Goal: Task Accomplishment & Management: Complete application form

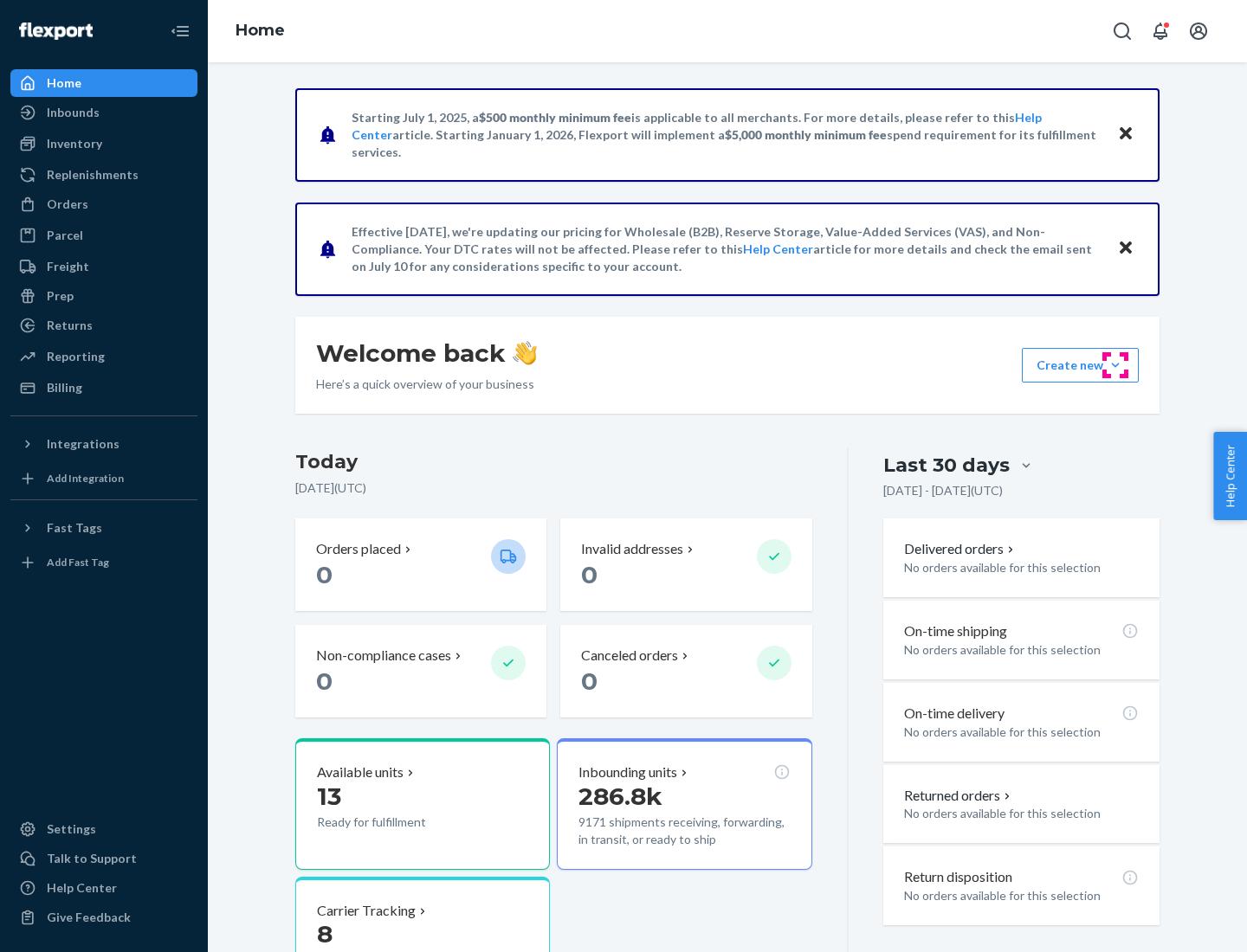
click at [1115, 365] on button "Create new Create new inbound Create new order Create new product" at bounding box center [1080, 365] width 117 height 34
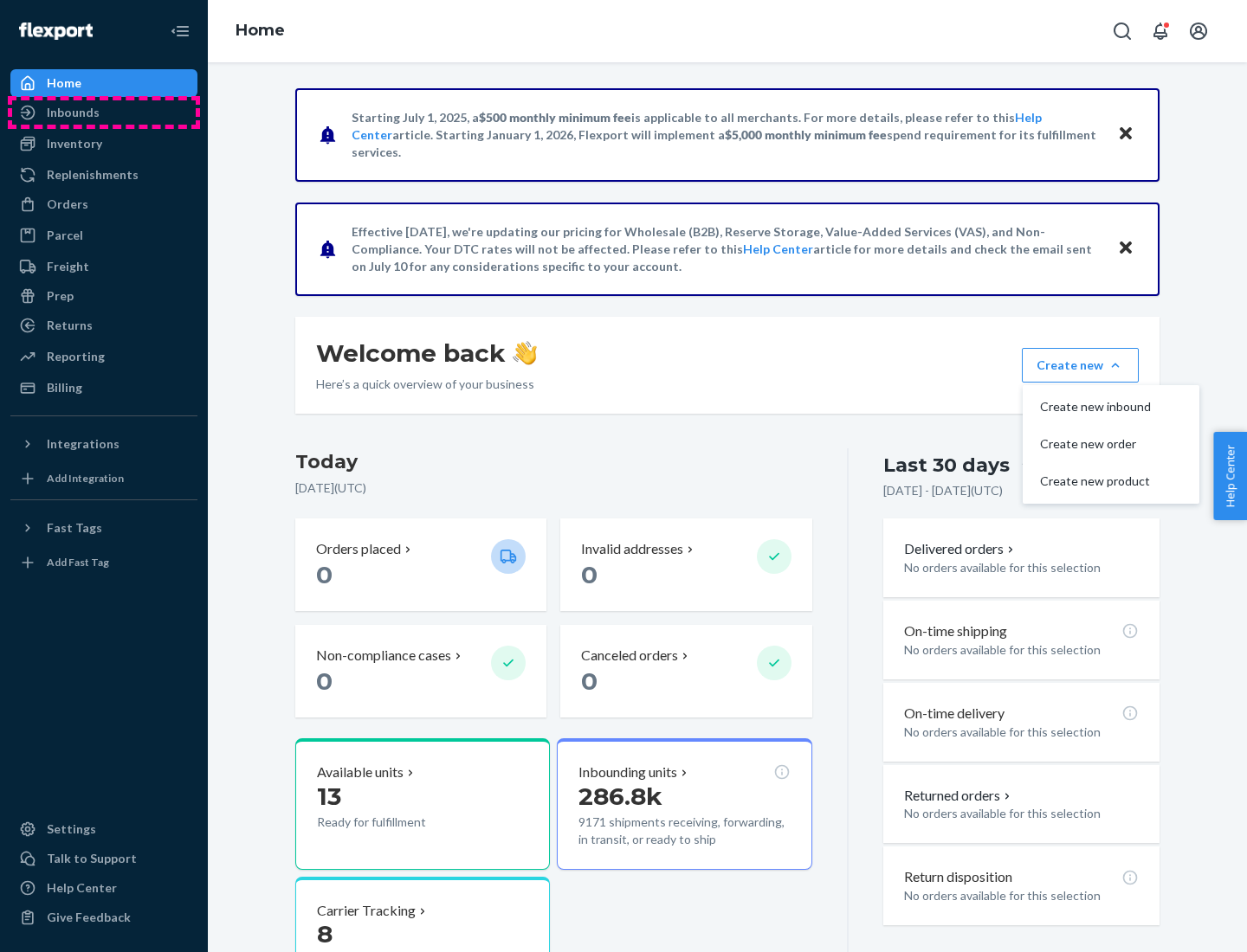
click at [104, 113] on div "Inbounds" at bounding box center [104, 112] width 183 height 24
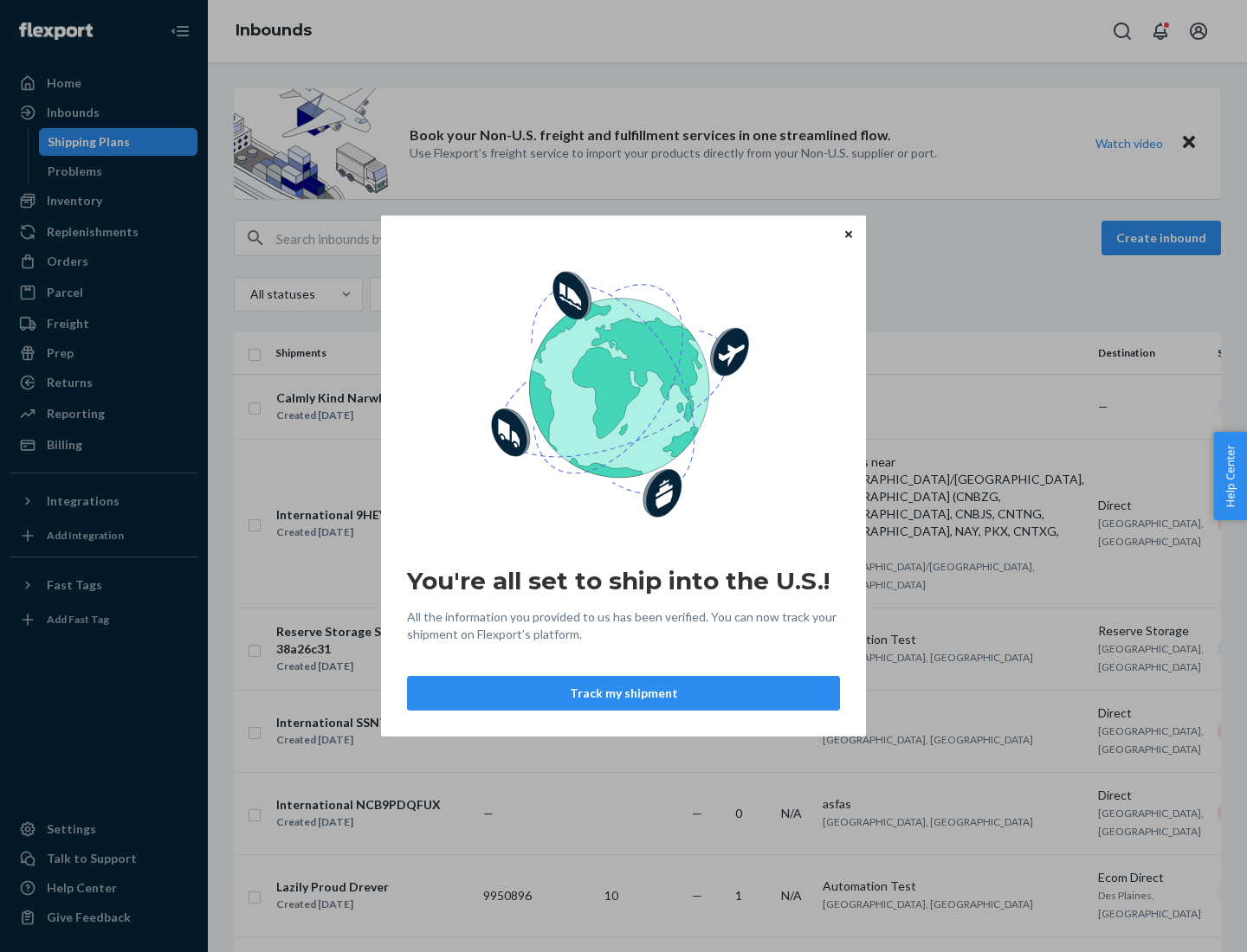
click at [624, 693] on button "Track my shipment" at bounding box center [624, 693] width 433 height 34
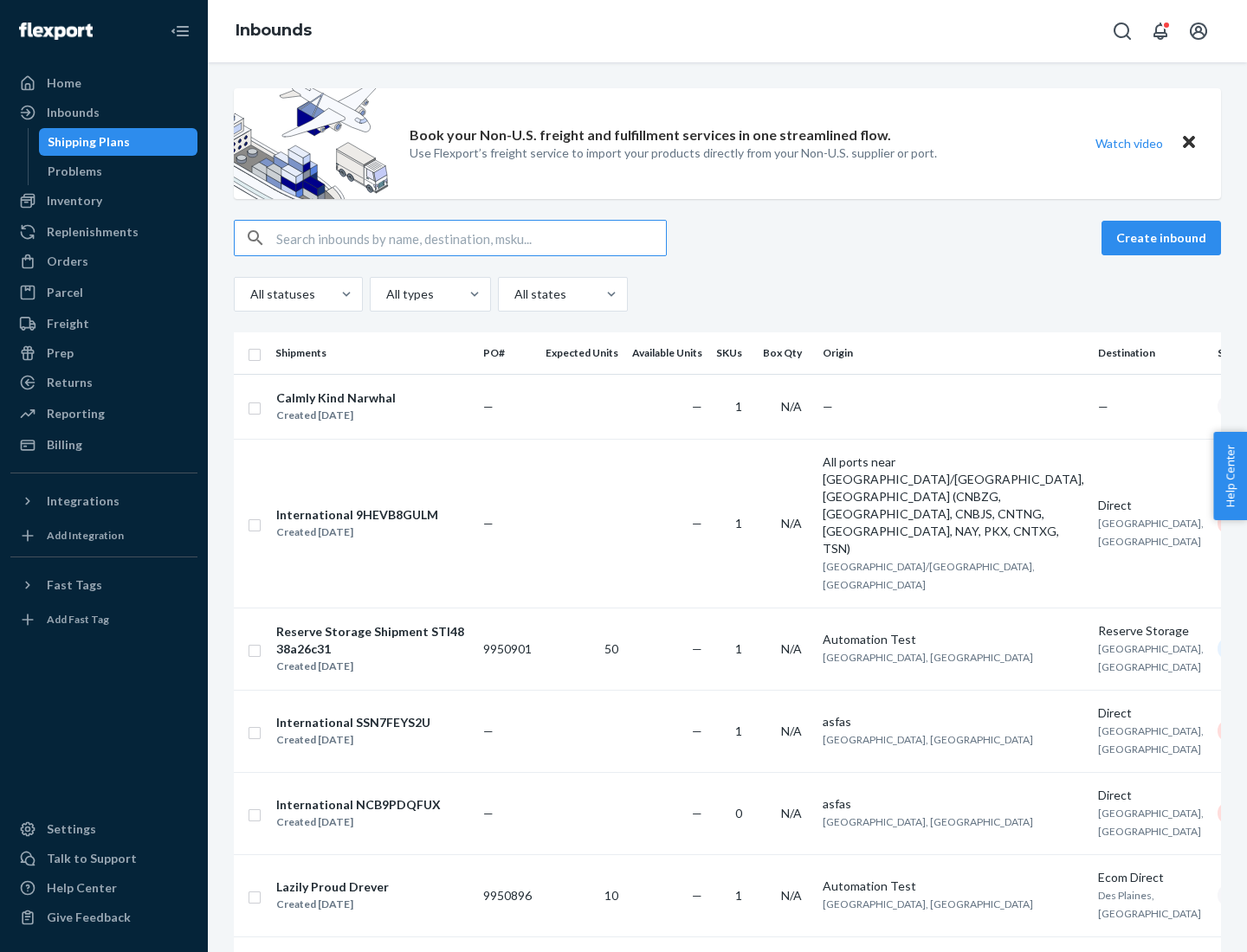
click at [1164, 238] on button "Create inbound" at bounding box center [1161, 238] width 119 height 34
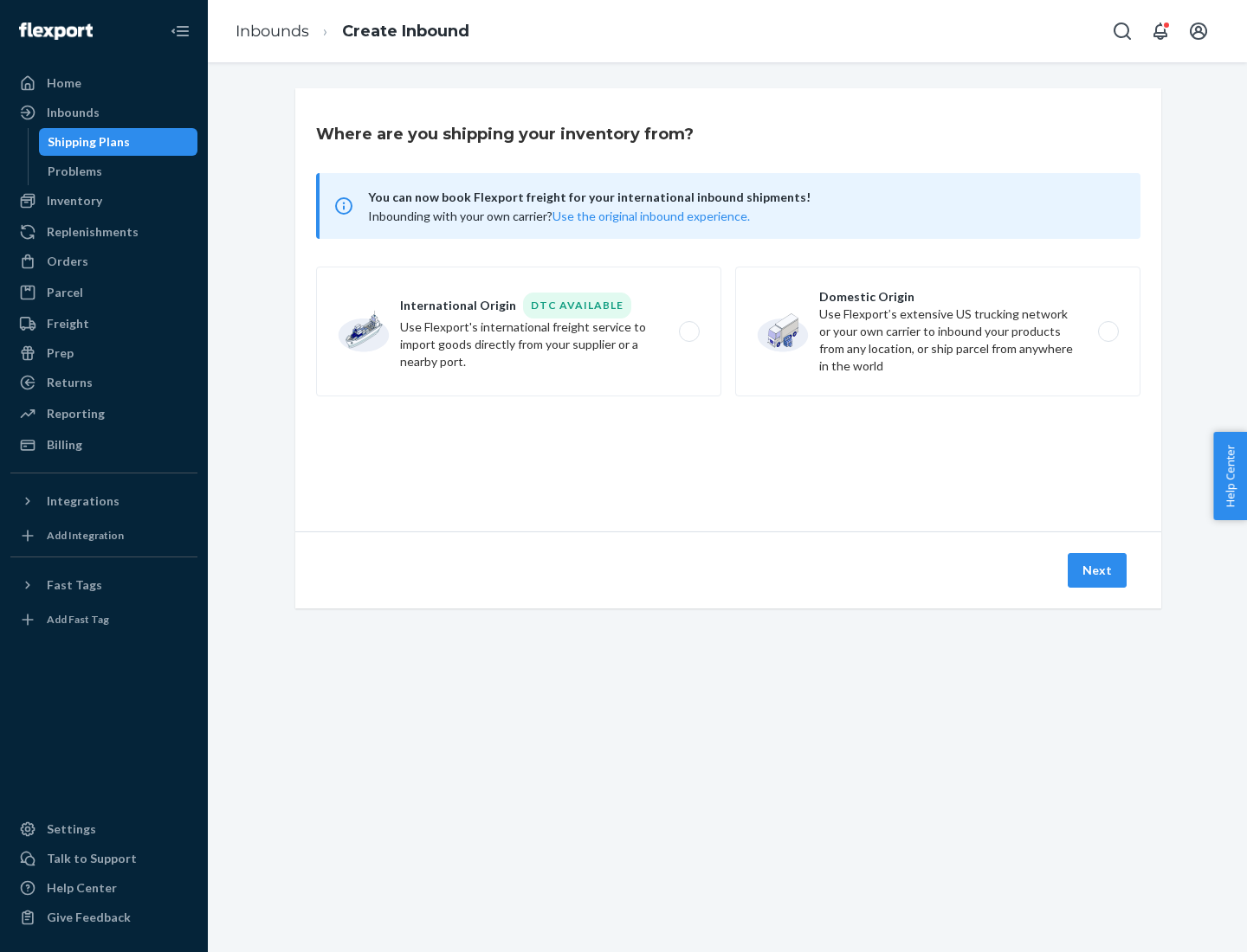
click at [519, 332] on label "International Origin DTC Available Use Flexport's international freight service…" at bounding box center [518, 332] width 405 height 130
click at [689, 332] on input "International Origin DTC Available Use Flexport's international freight service…" at bounding box center [695, 332] width 11 height 11
radio input "true"
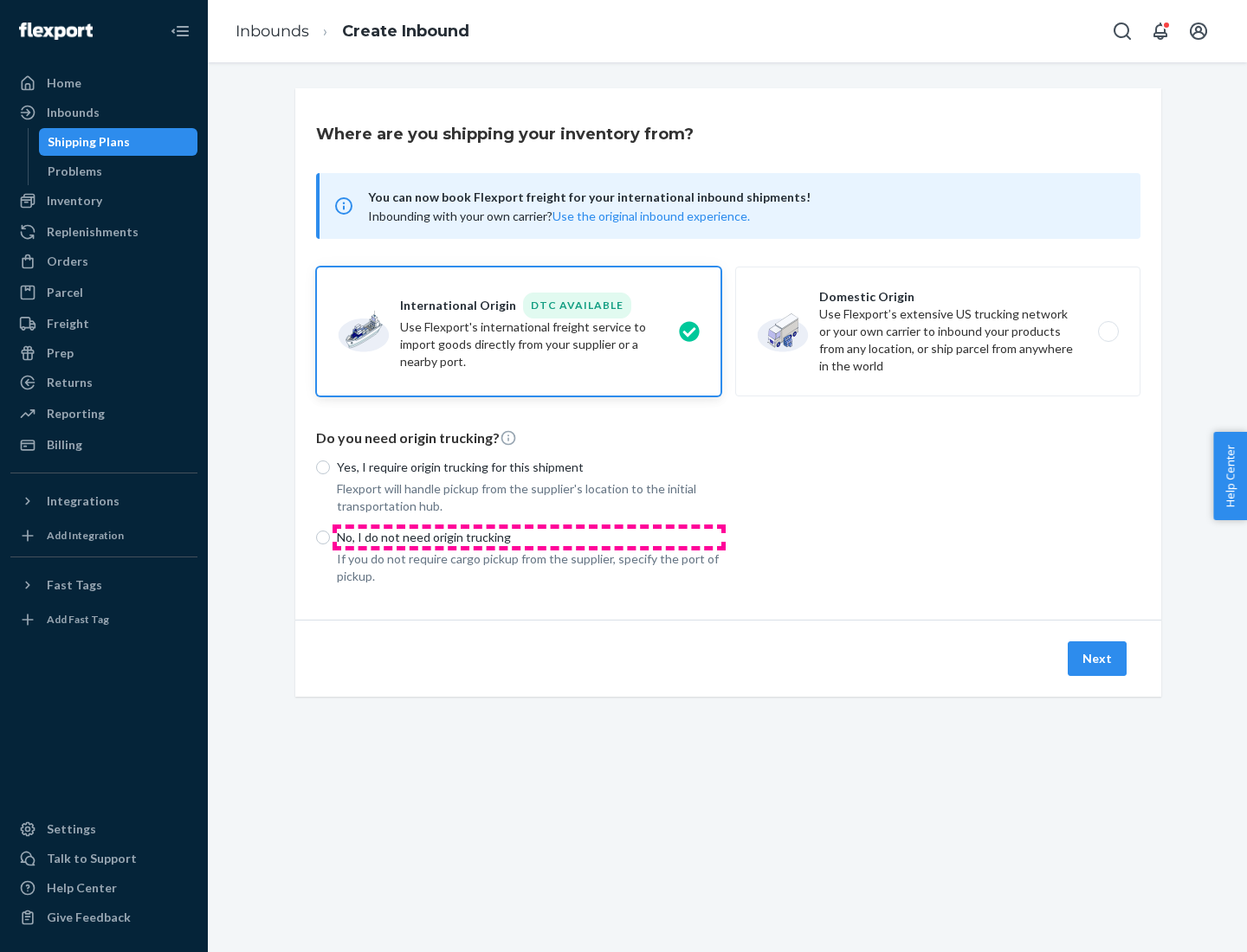
click at [530, 537] on p "No, I do not need origin trucking" at bounding box center [529, 538] width 384 height 17
click at [330, 537] on input "No, I do not need origin trucking" at bounding box center [322, 537] width 14 height 14
radio input "true"
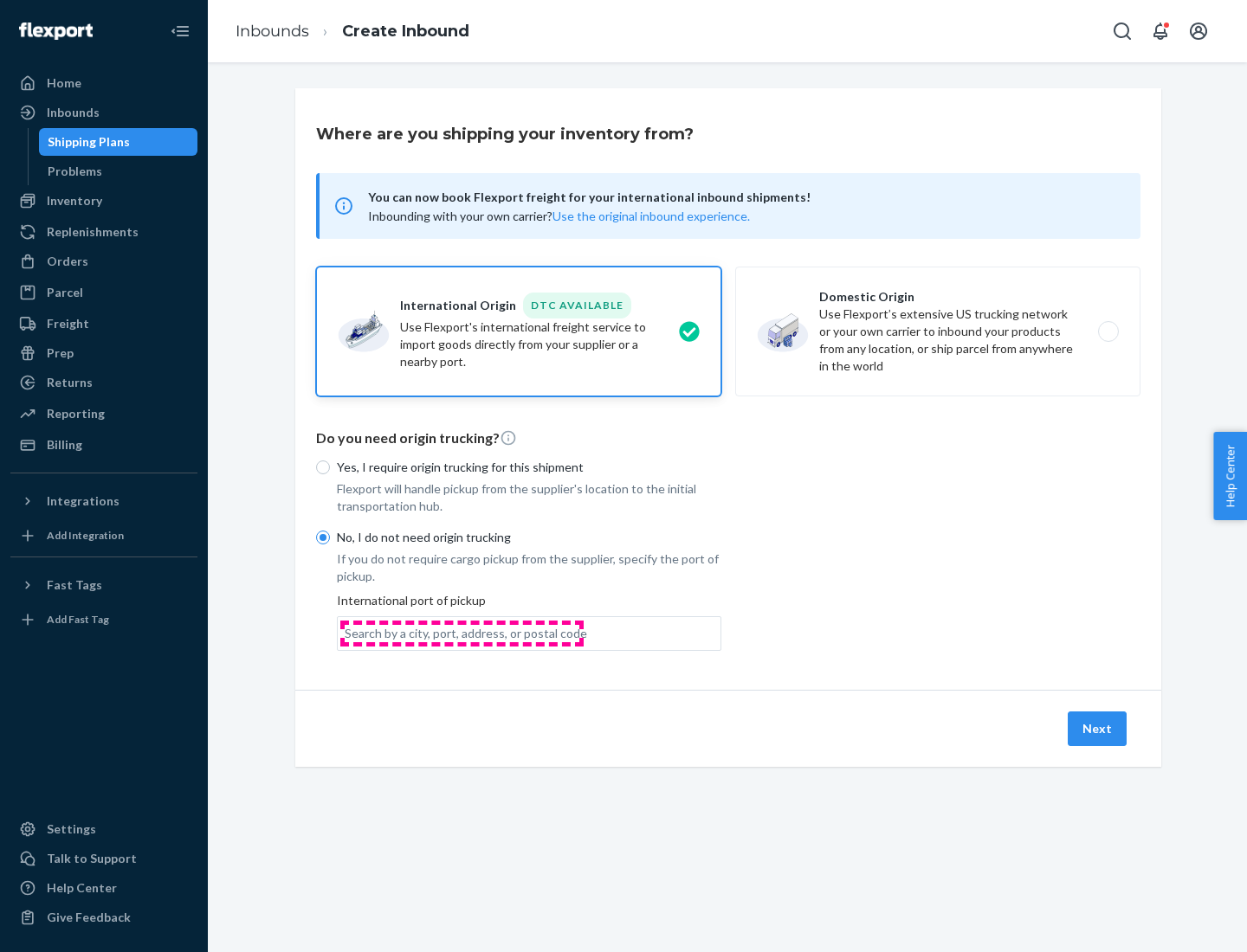
click at [462, 633] on div "Search by a city, port, address, or postal code" at bounding box center [466, 633] width 242 height 17
click at [346, 633] on input "Search by a city, port, address, or postal code" at bounding box center [345, 633] width 2 height 17
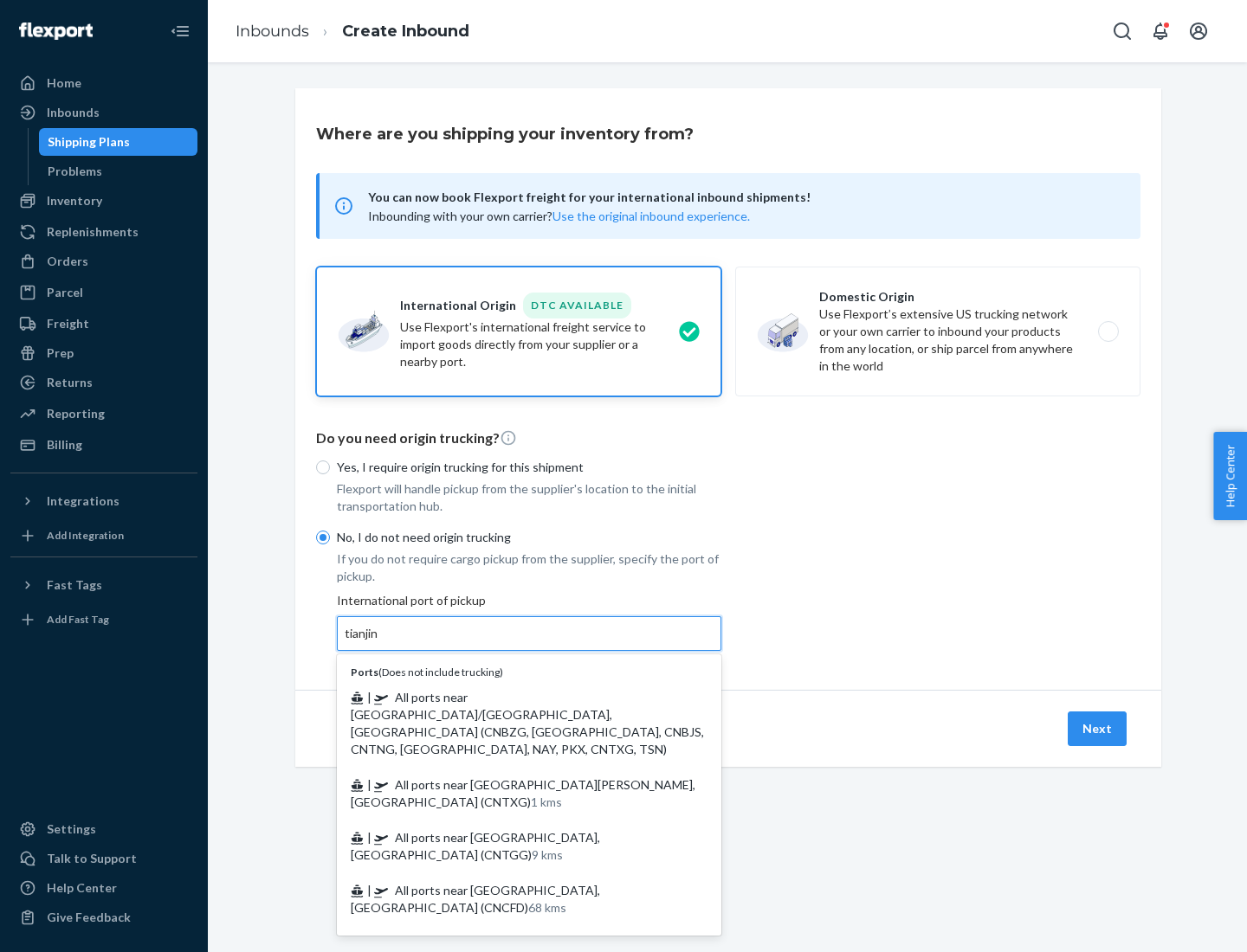
click at [511, 697] on span "| All ports near [GEOGRAPHIC_DATA]/[GEOGRAPHIC_DATA], [GEOGRAPHIC_DATA] (CNBZG,…" at bounding box center [528, 723] width 353 height 67
click at [380, 642] on input "tianjin" at bounding box center [362, 633] width 35 height 17
type input "All ports near [GEOGRAPHIC_DATA]/[GEOGRAPHIC_DATA], [GEOGRAPHIC_DATA] (CNBZG, […"
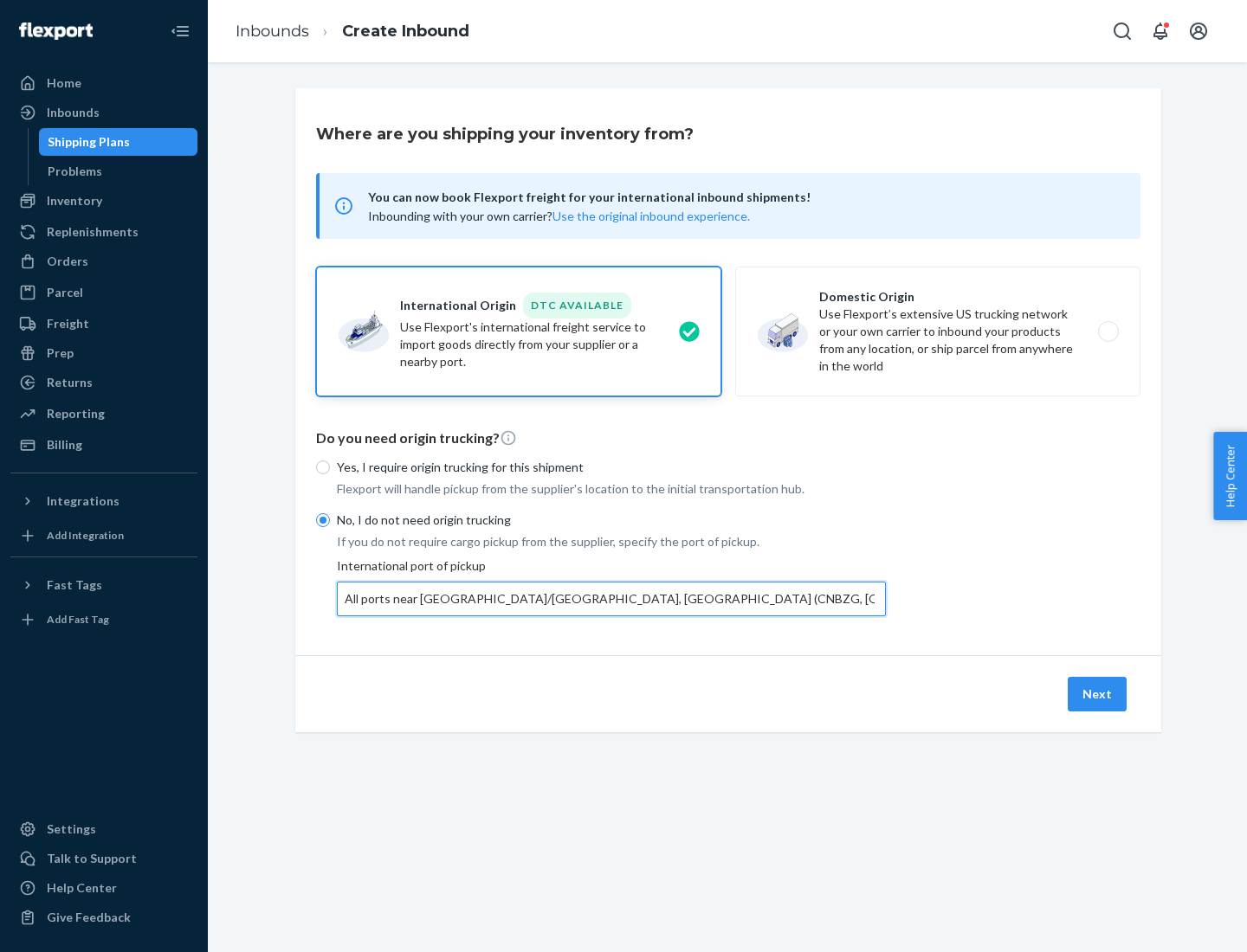
click at [1098, 693] on button "Next" at bounding box center [1097, 694] width 59 height 34
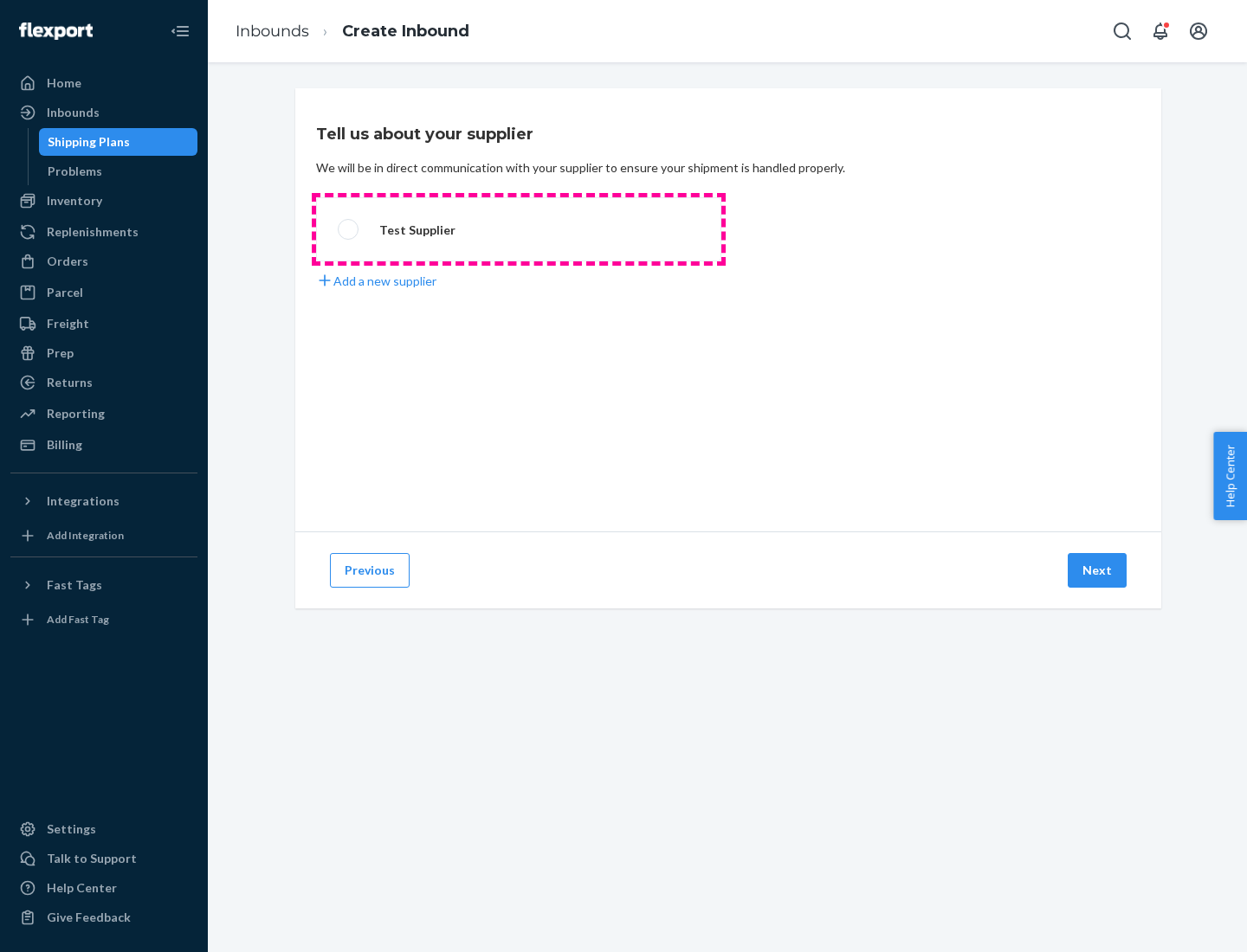
click at [519, 230] on label "Test Supplier" at bounding box center [518, 229] width 405 height 64
click at [349, 230] on input "Test Supplier" at bounding box center [343, 230] width 11 height 11
radio input "true"
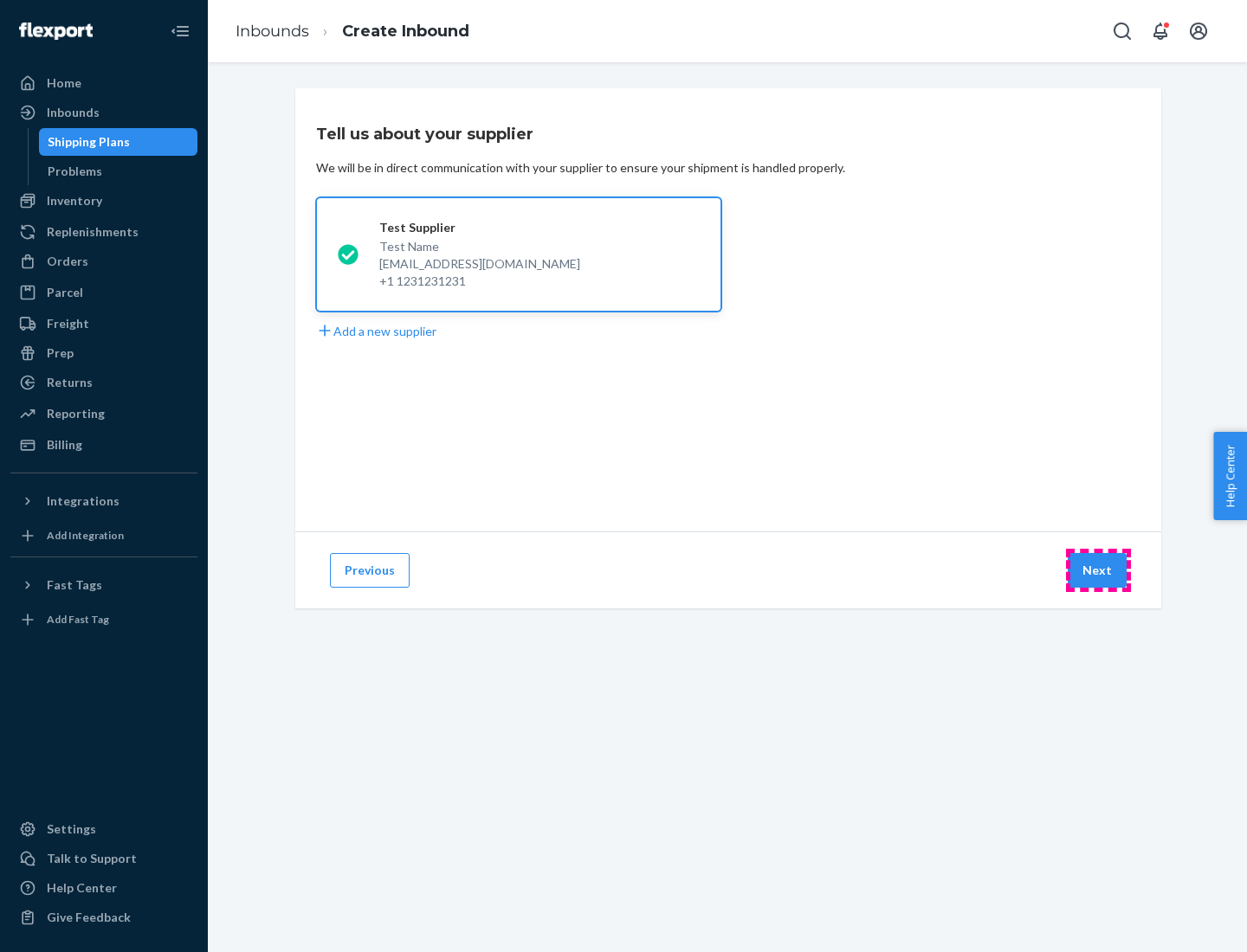
click at [1098, 570] on button "Next" at bounding box center [1097, 570] width 59 height 34
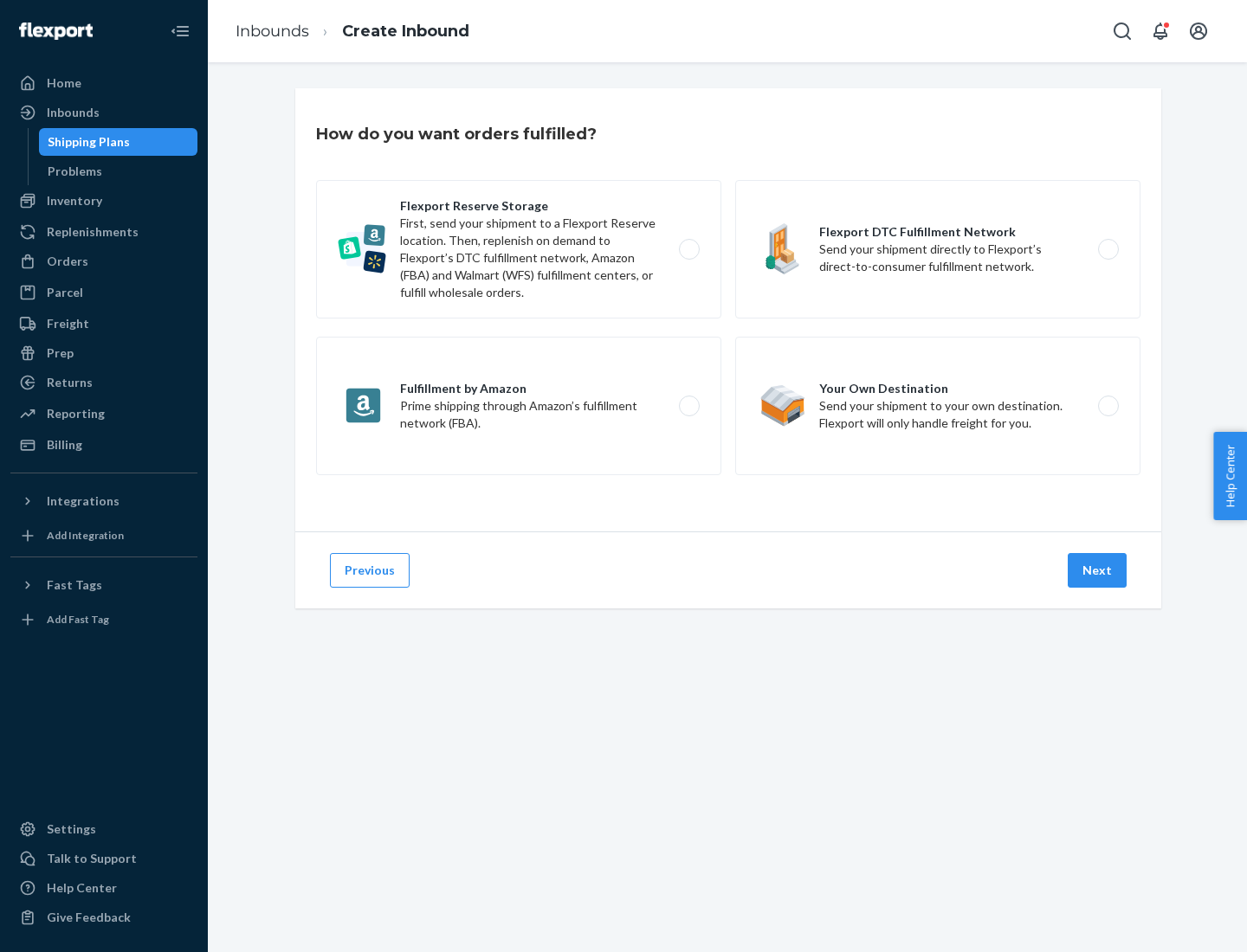
click at [519, 249] on label "Flexport Reserve Storage First, send your shipment to a Flexport Reserve locati…" at bounding box center [518, 249] width 405 height 138
click at [689, 249] on input "Flexport Reserve Storage First, send your shipment to a Flexport Reserve locati…" at bounding box center [695, 250] width 11 height 11
radio input "true"
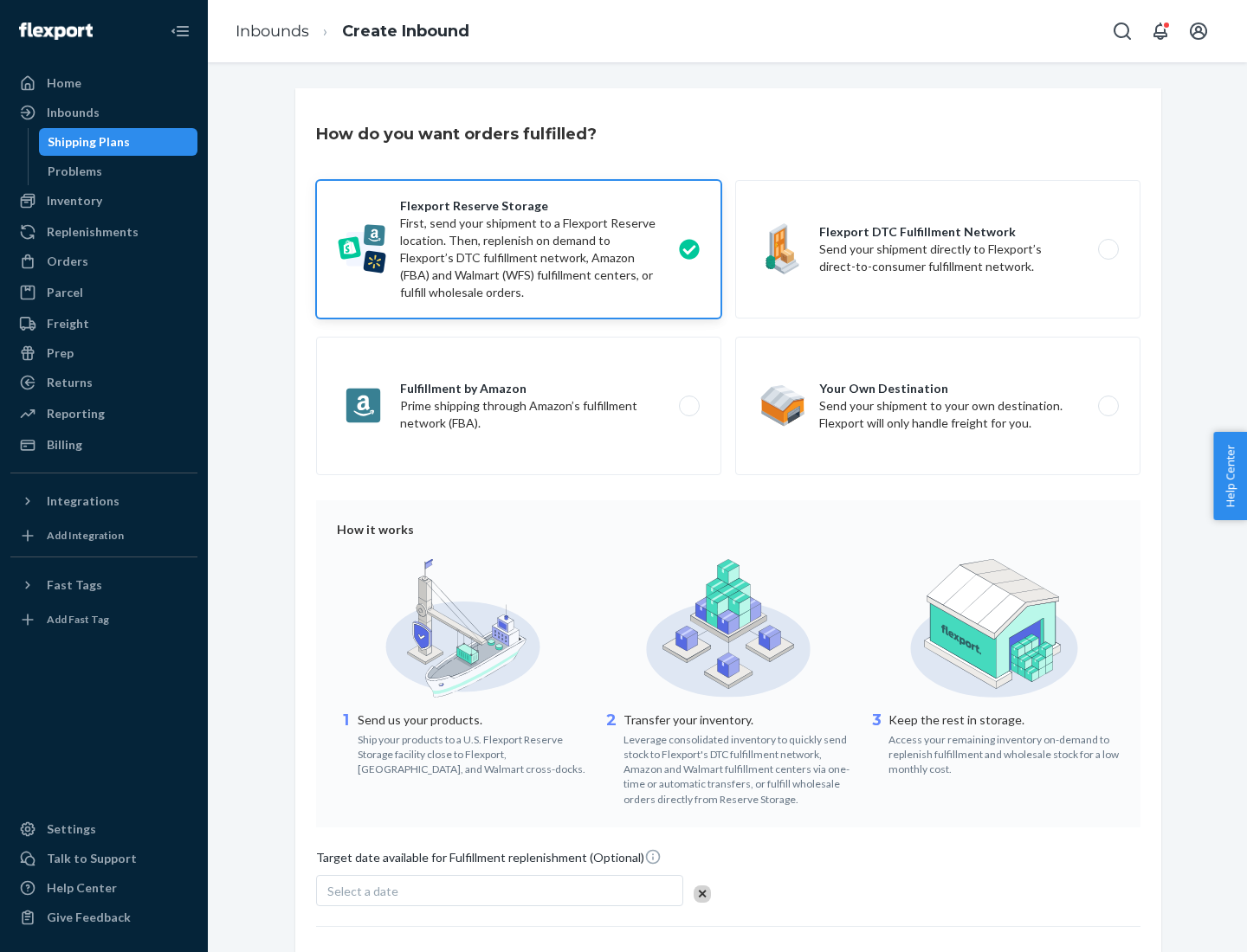
scroll to position [142, 0]
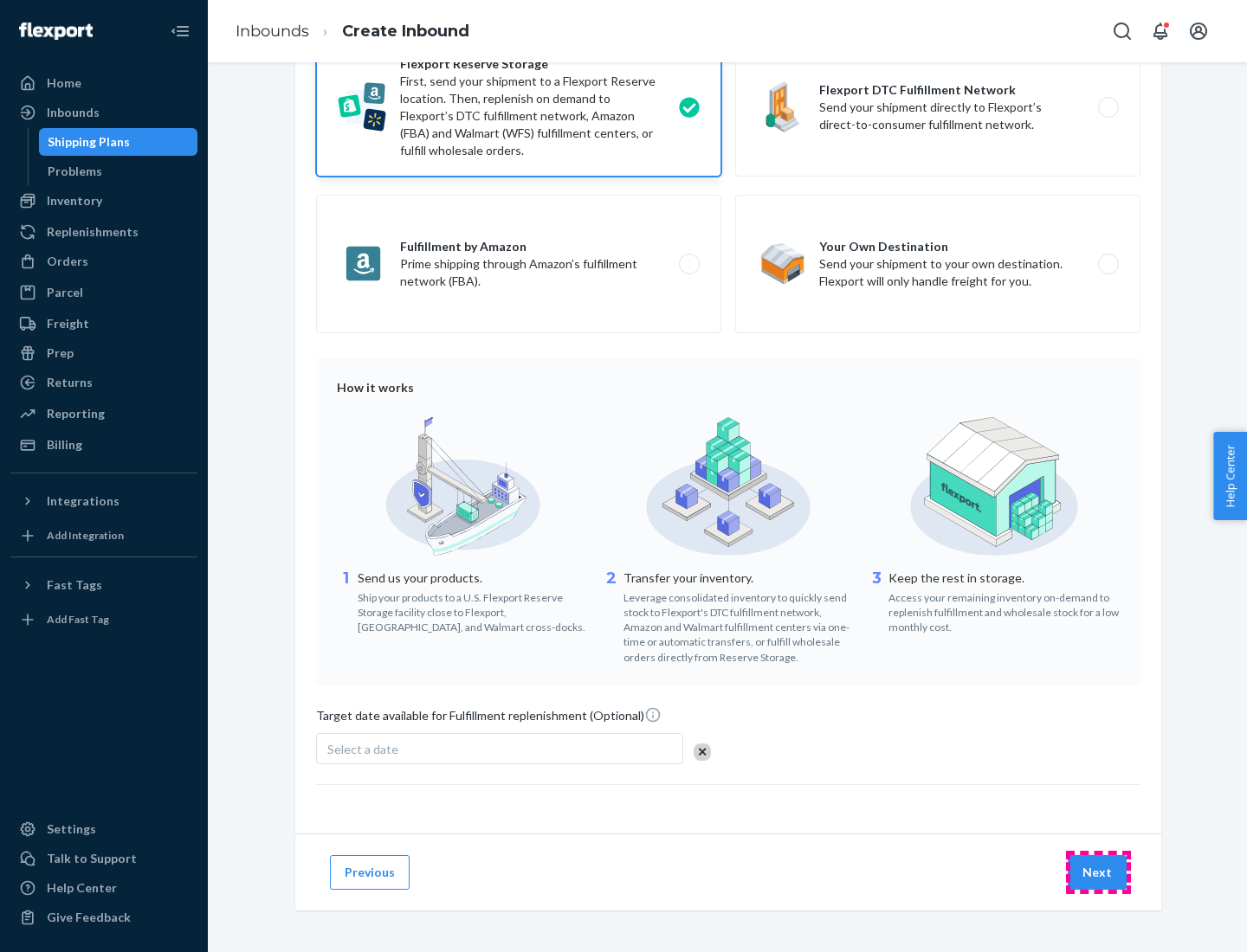
click at [1098, 872] on button "Next" at bounding box center [1097, 873] width 59 height 34
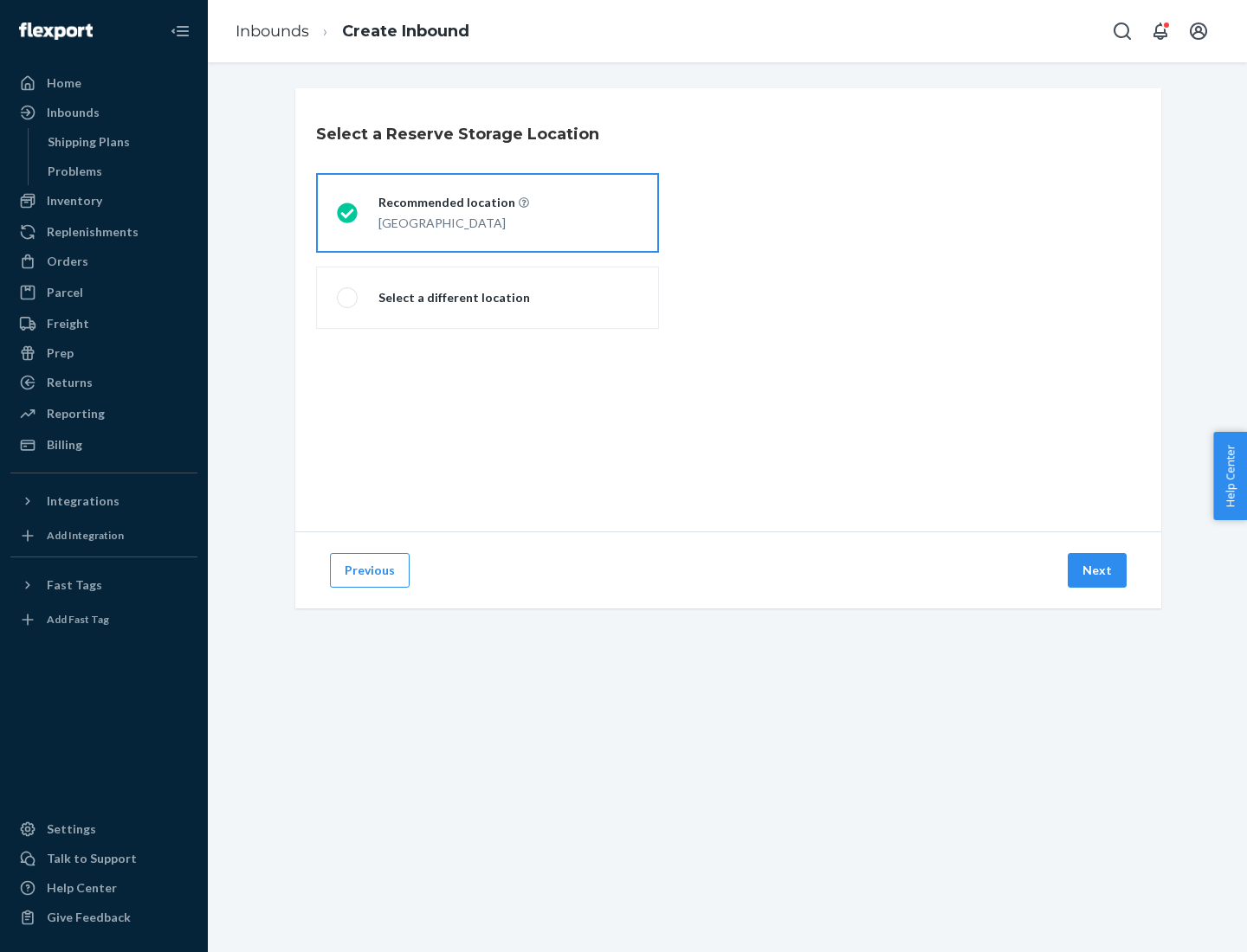
click at [488, 213] on div "[GEOGRAPHIC_DATA]" at bounding box center [454, 221] width 151 height 21
click at [348, 213] on input "Recommended location [GEOGRAPHIC_DATA]" at bounding box center [343, 214] width 11 height 11
click at [1098, 570] on button "Next" at bounding box center [1097, 570] width 59 height 34
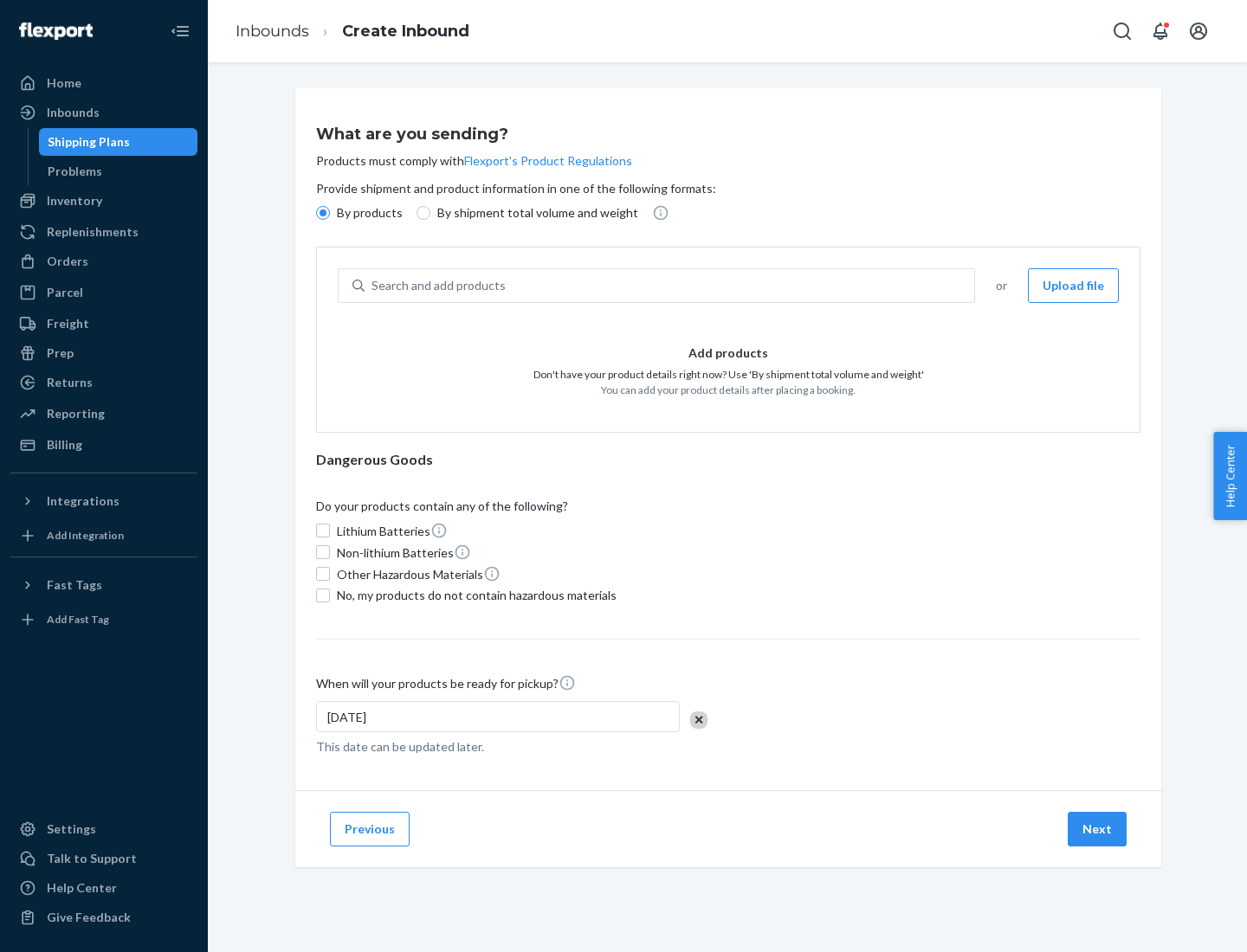
click at [671, 286] on div "Search and add products" at bounding box center [669, 285] width 610 height 31
click at [373, 286] on input "Search and add products" at bounding box center [372, 285] width 2 height 17
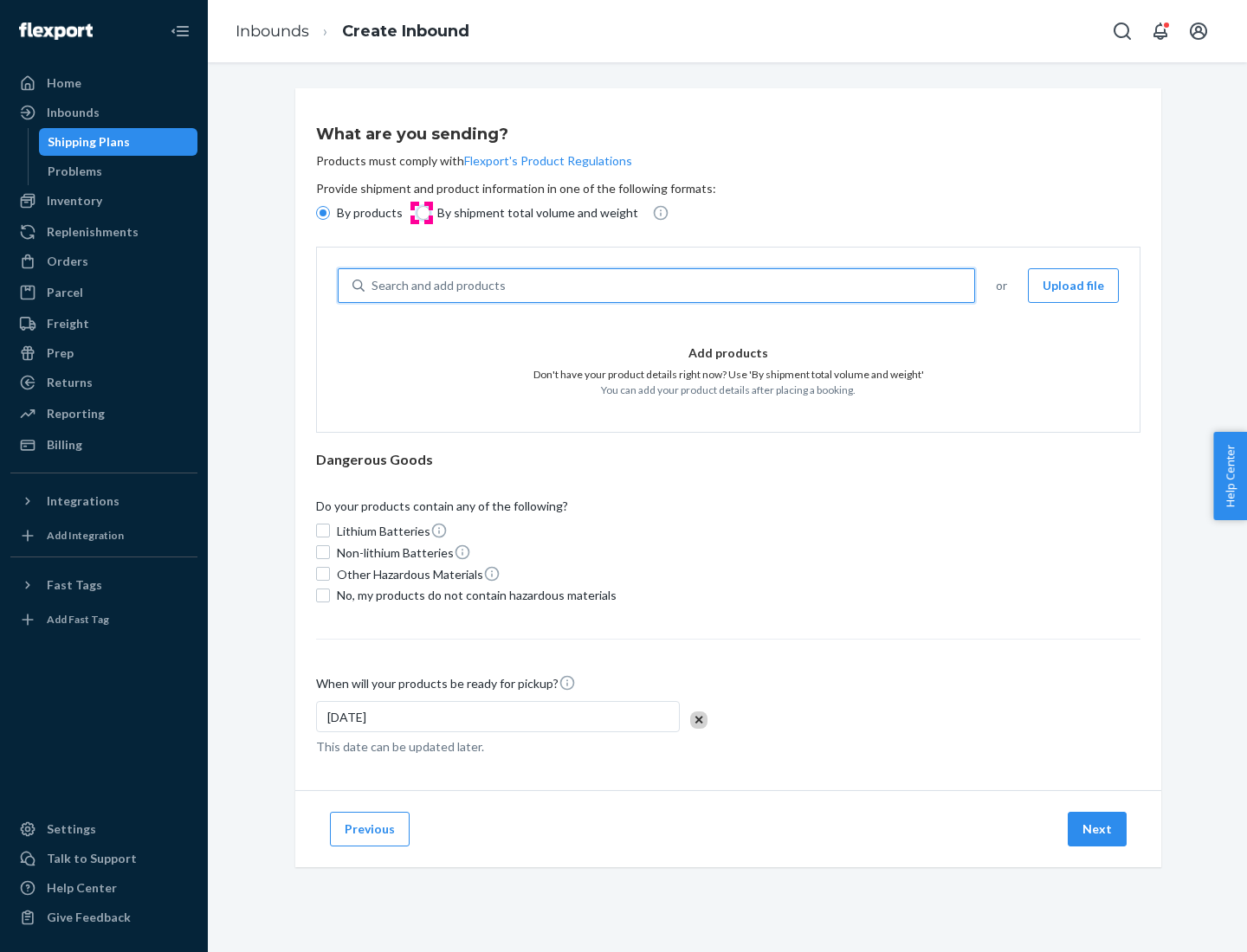
click at [421, 213] on input "By shipment total volume and weight" at bounding box center [424, 213] width 14 height 14
radio input "true"
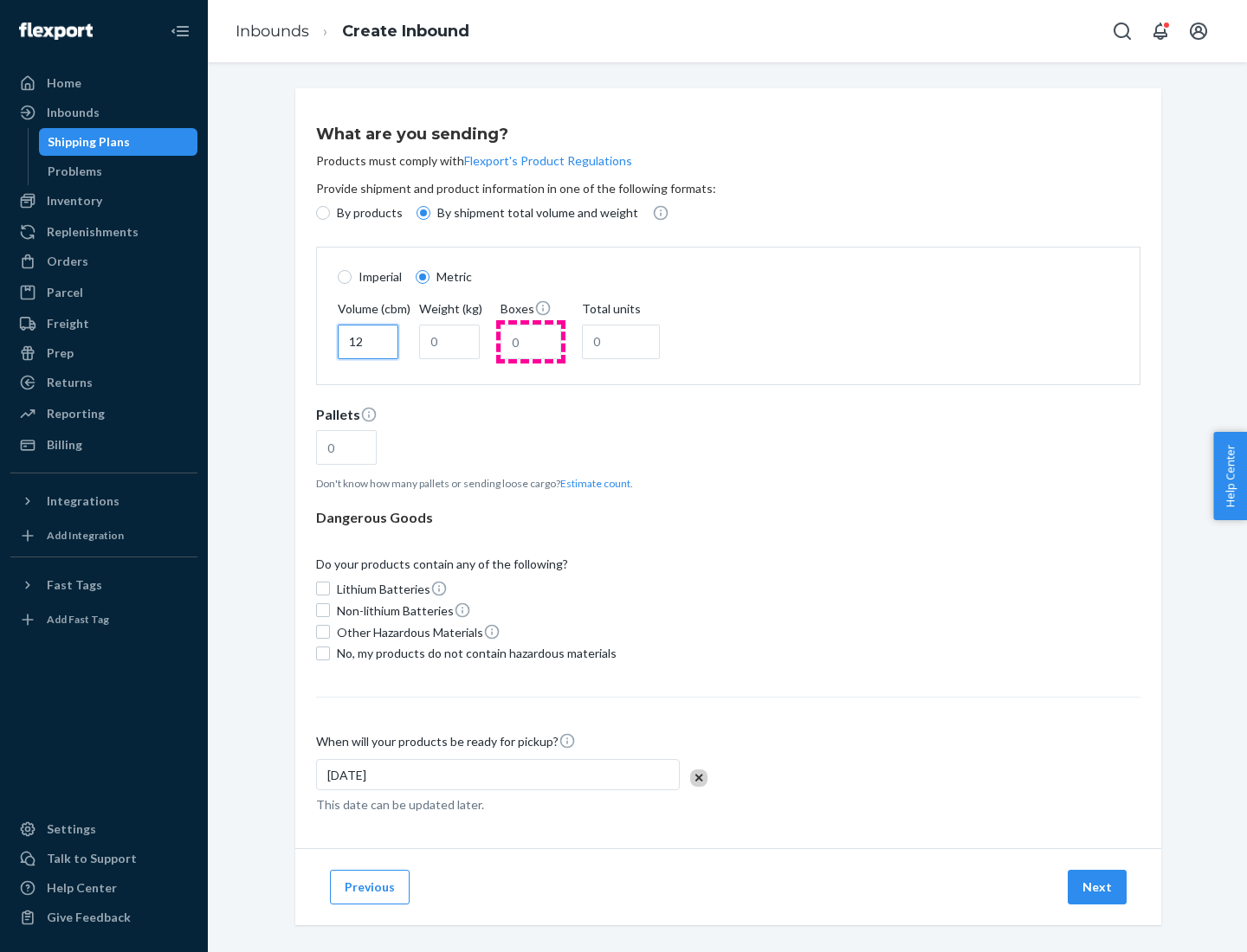
type input "12"
type input "22"
type input "222"
type input "121"
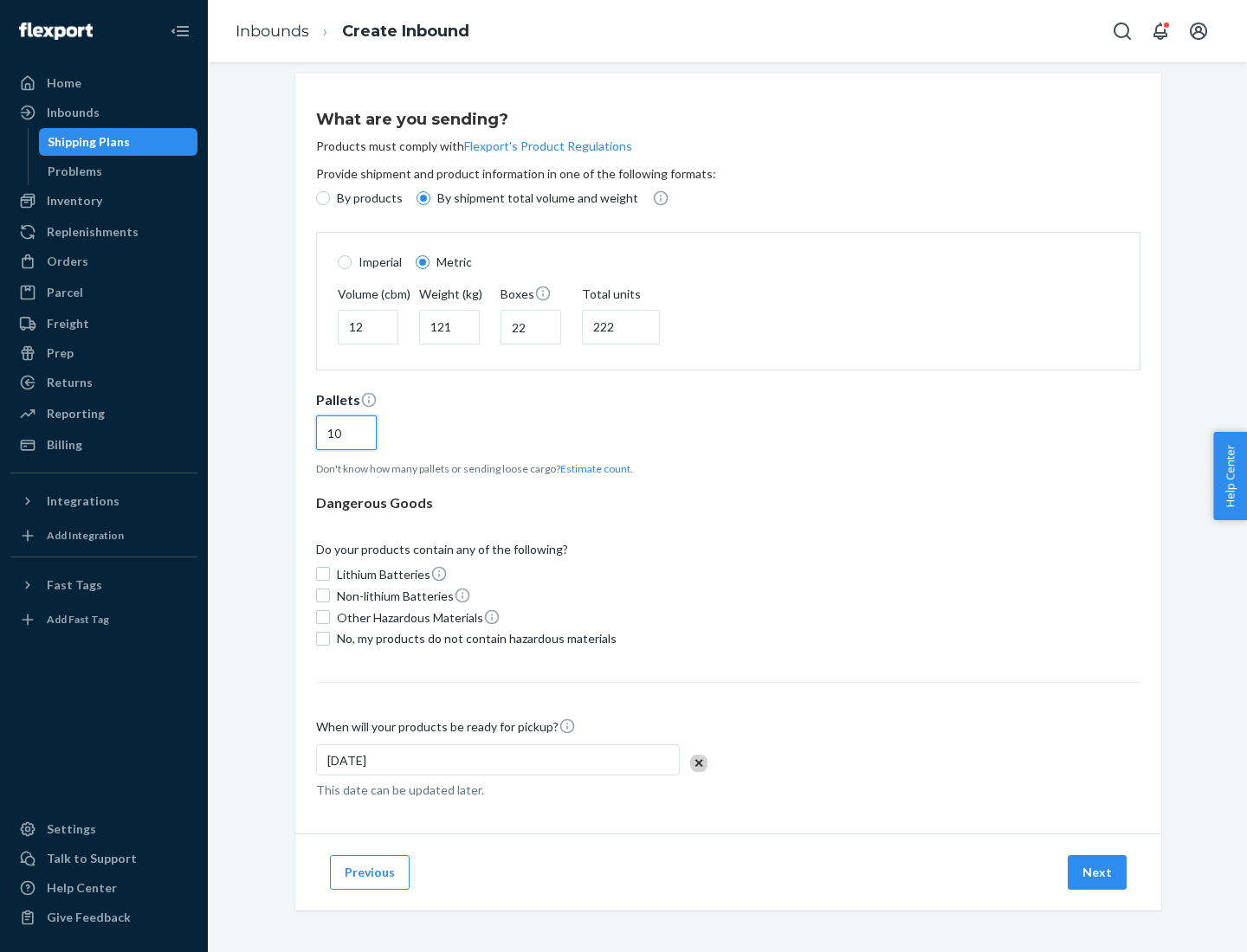
type input "10"
click at [473, 638] on span "No, my products do not contain hazardous materials" at bounding box center [476, 639] width 280 height 17
click at [330, 638] on input "No, my products do not contain hazardous materials" at bounding box center [322, 639] width 14 height 14
checkbox input "true"
click at [1098, 872] on button "Next" at bounding box center [1097, 873] width 59 height 34
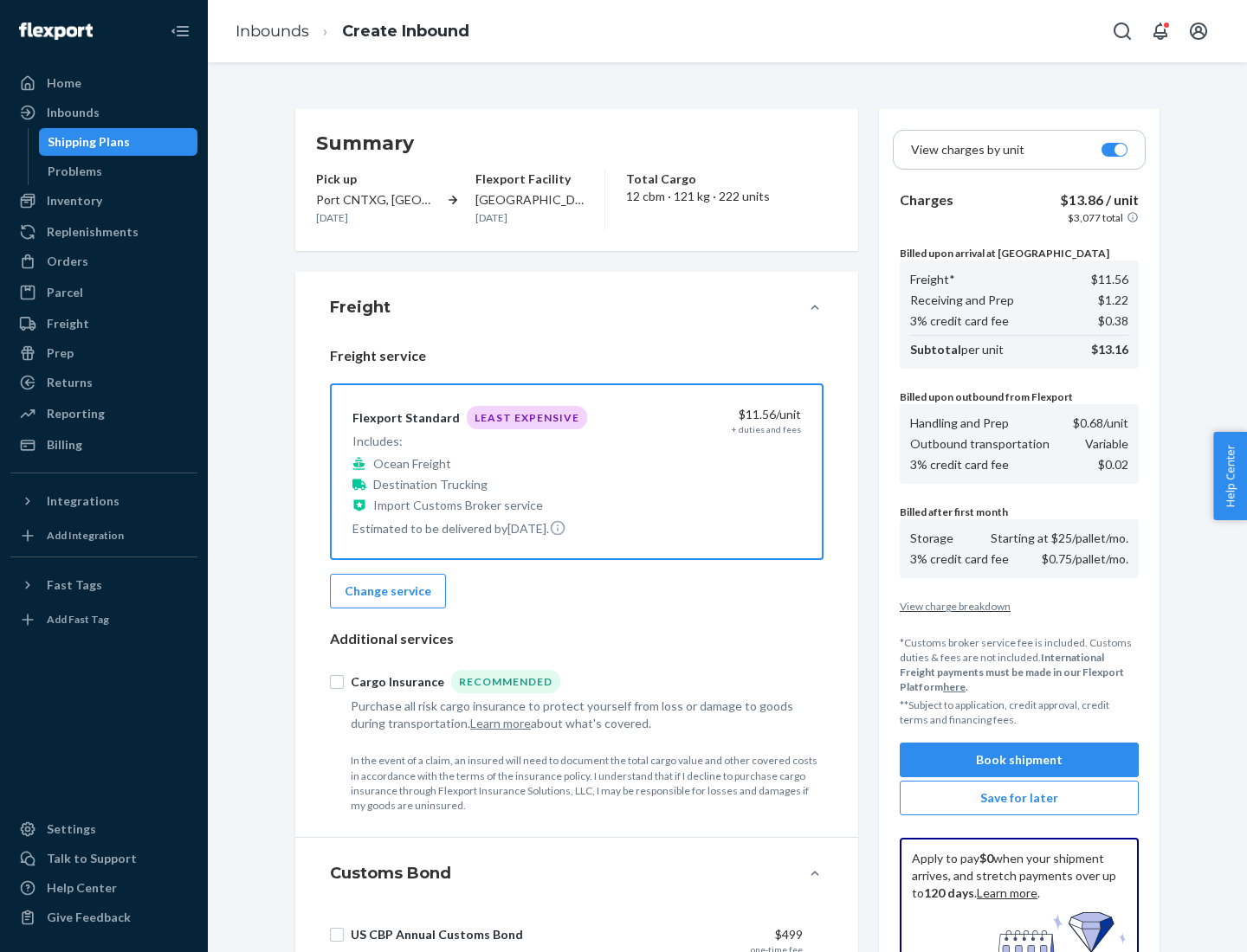
scroll to position [253, 0]
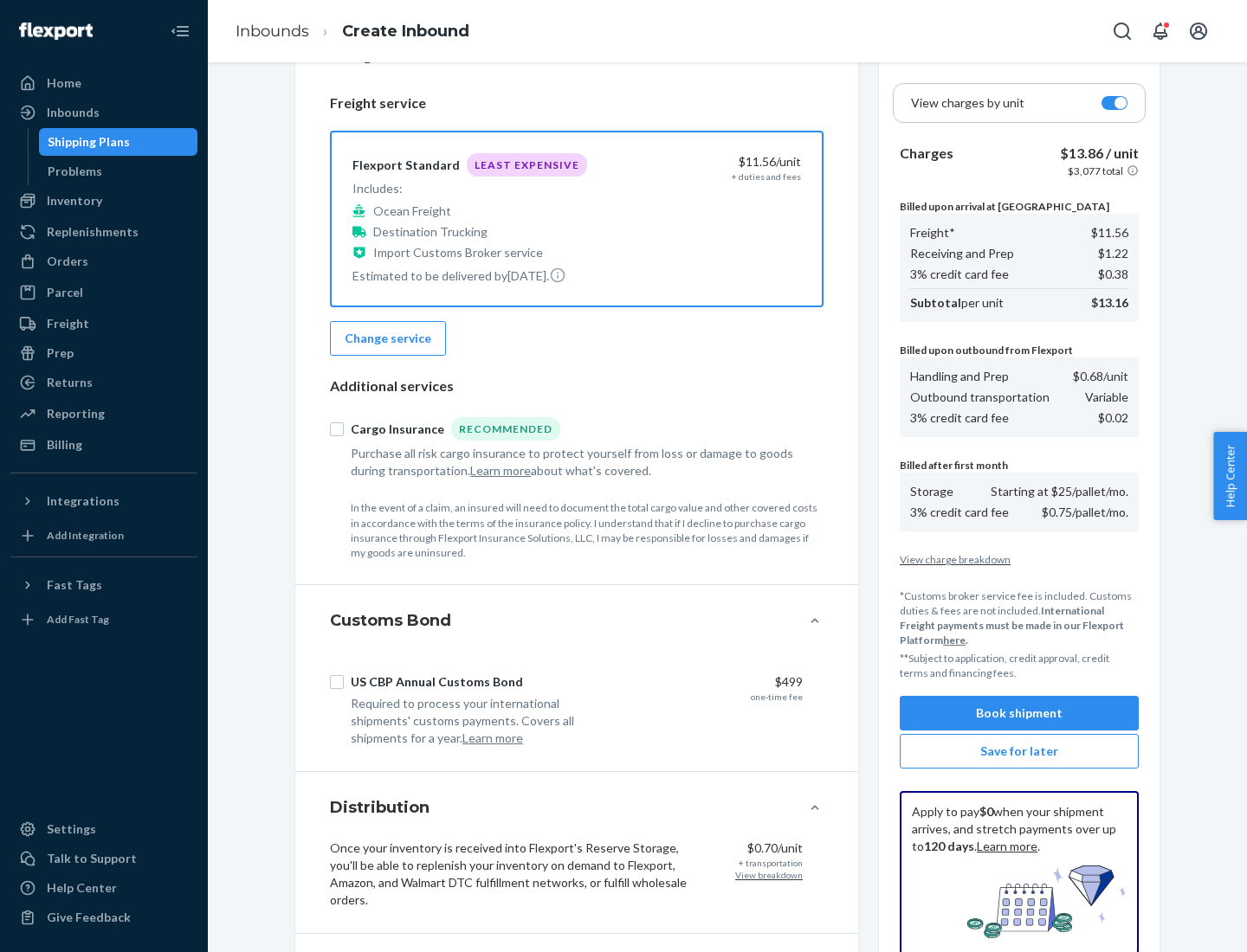
click at [1019, 714] on button "Book shipment" at bounding box center [1019, 714] width 239 height 34
